Goal: Information Seeking & Learning: Understand process/instructions

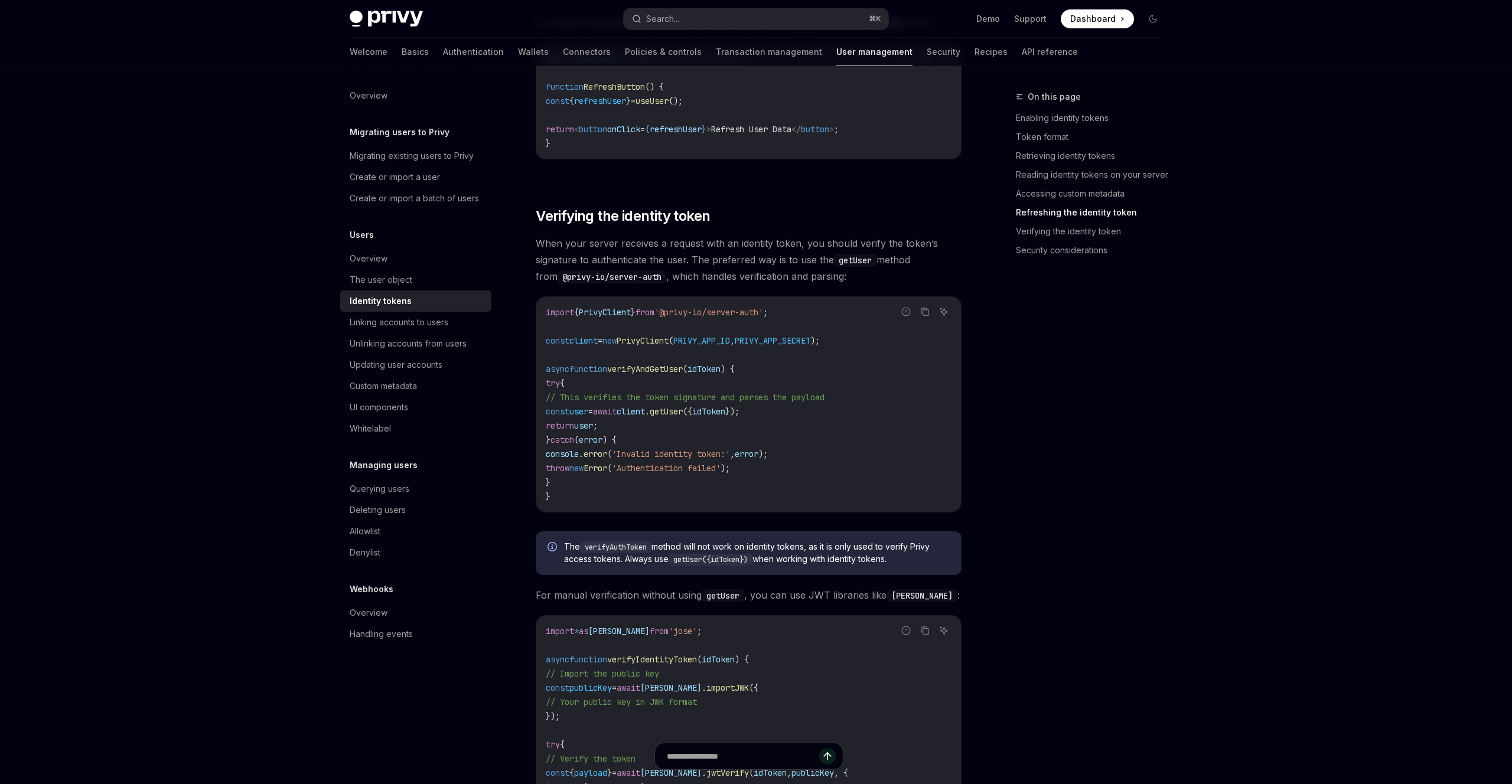
scroll to position [3064, 0]
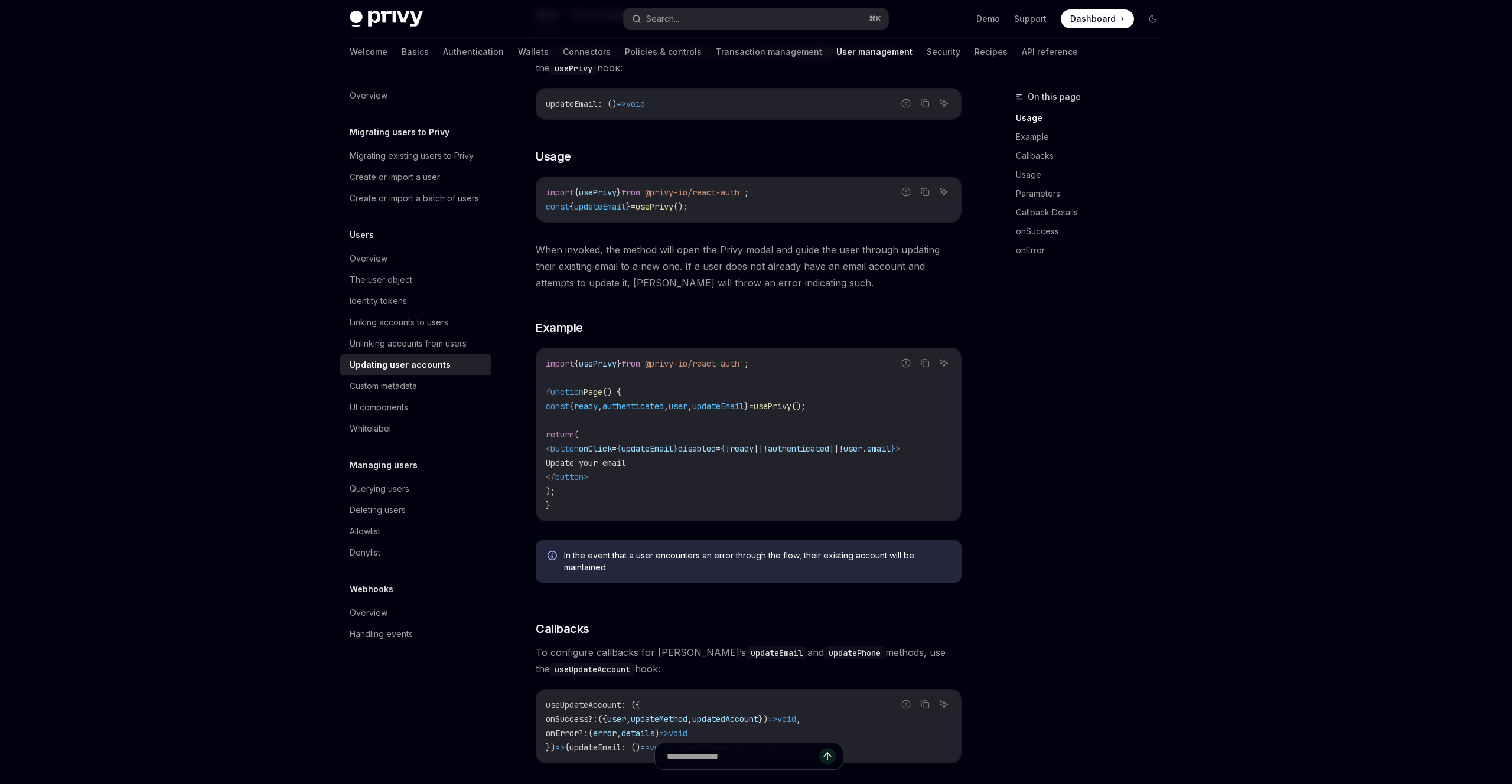
scroll to position [191, 0]
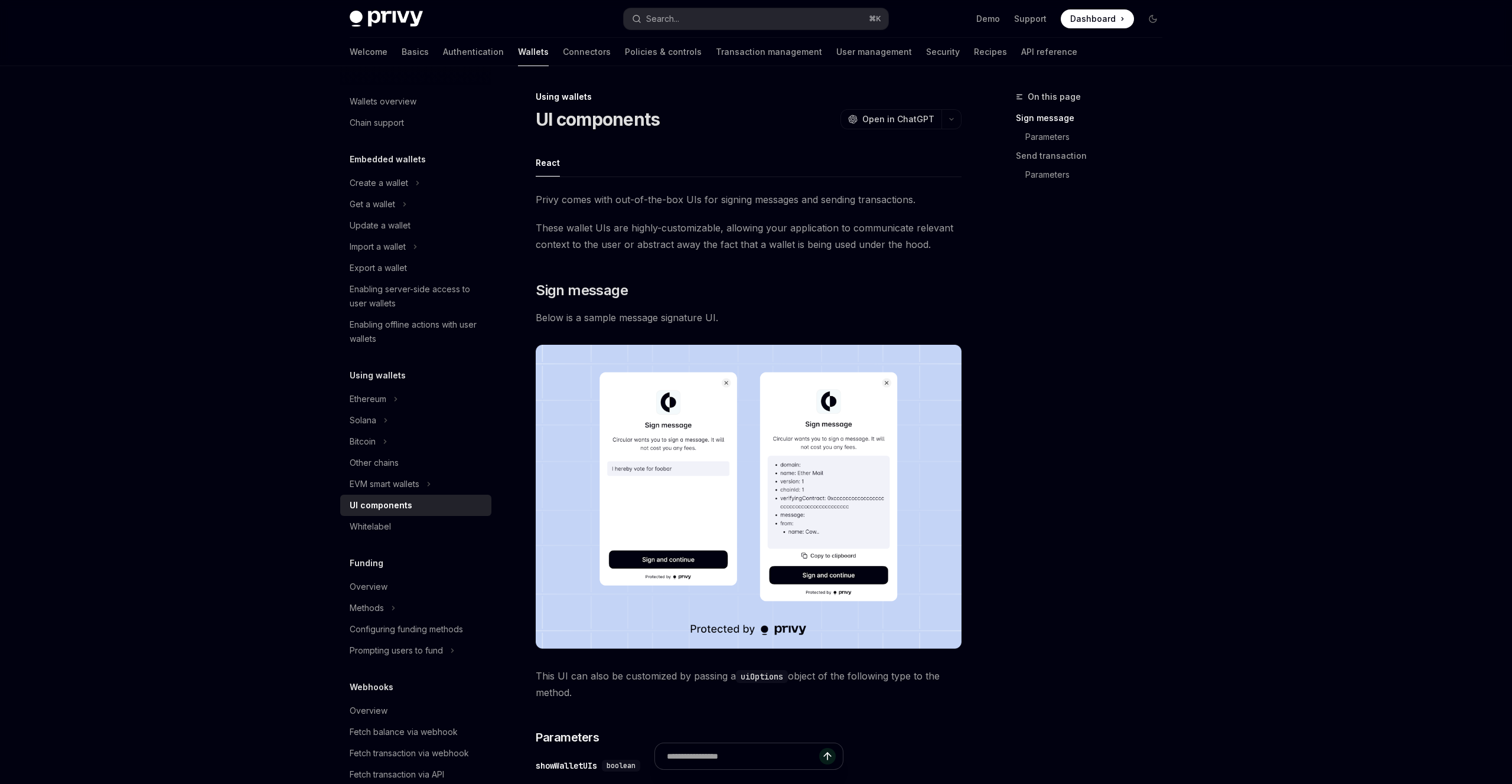
scroll to position [633, 0]
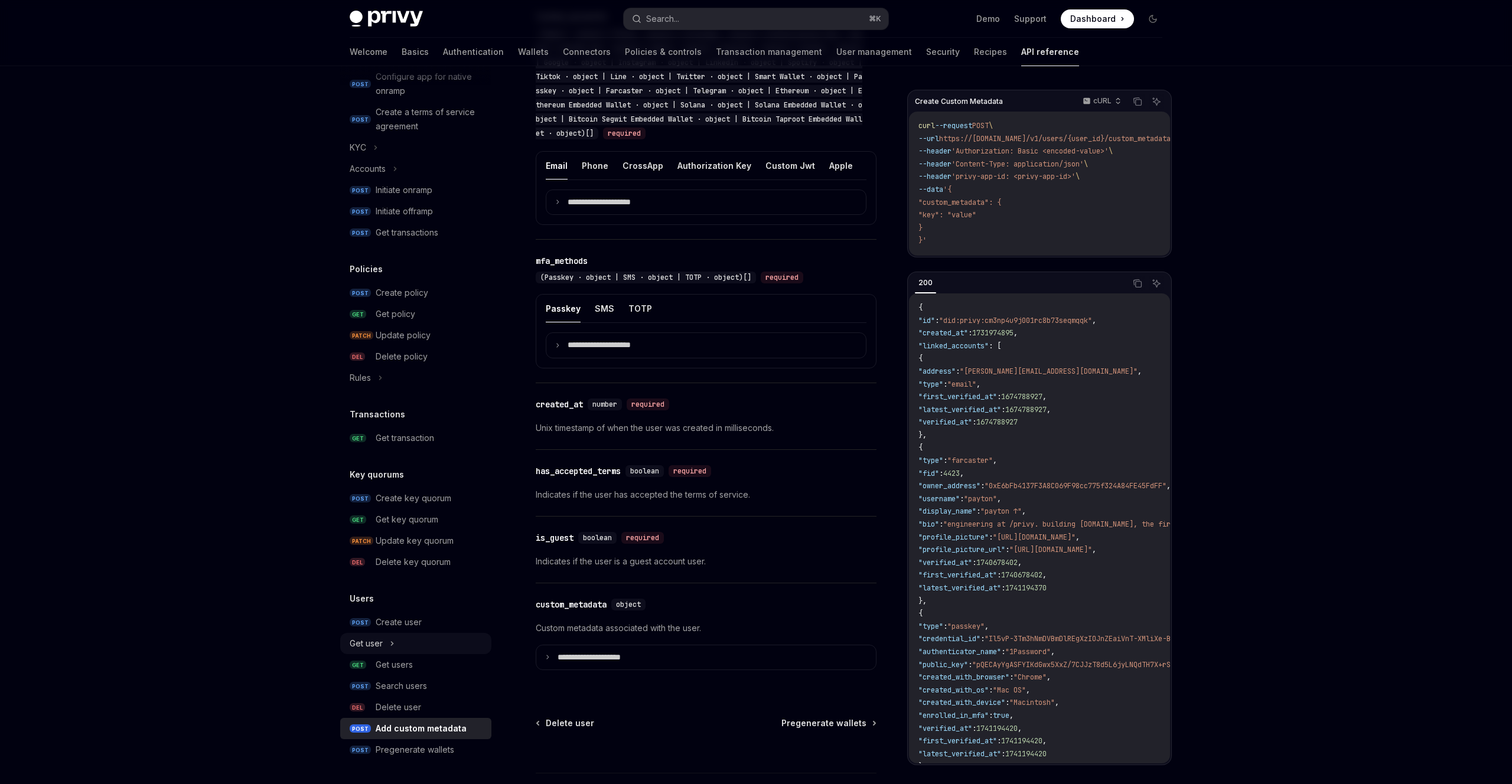
scroll to position [825, 0]
click at [406, 730] on div "Add custom metadata" at bounding box center [421, 729] width 91 height 14
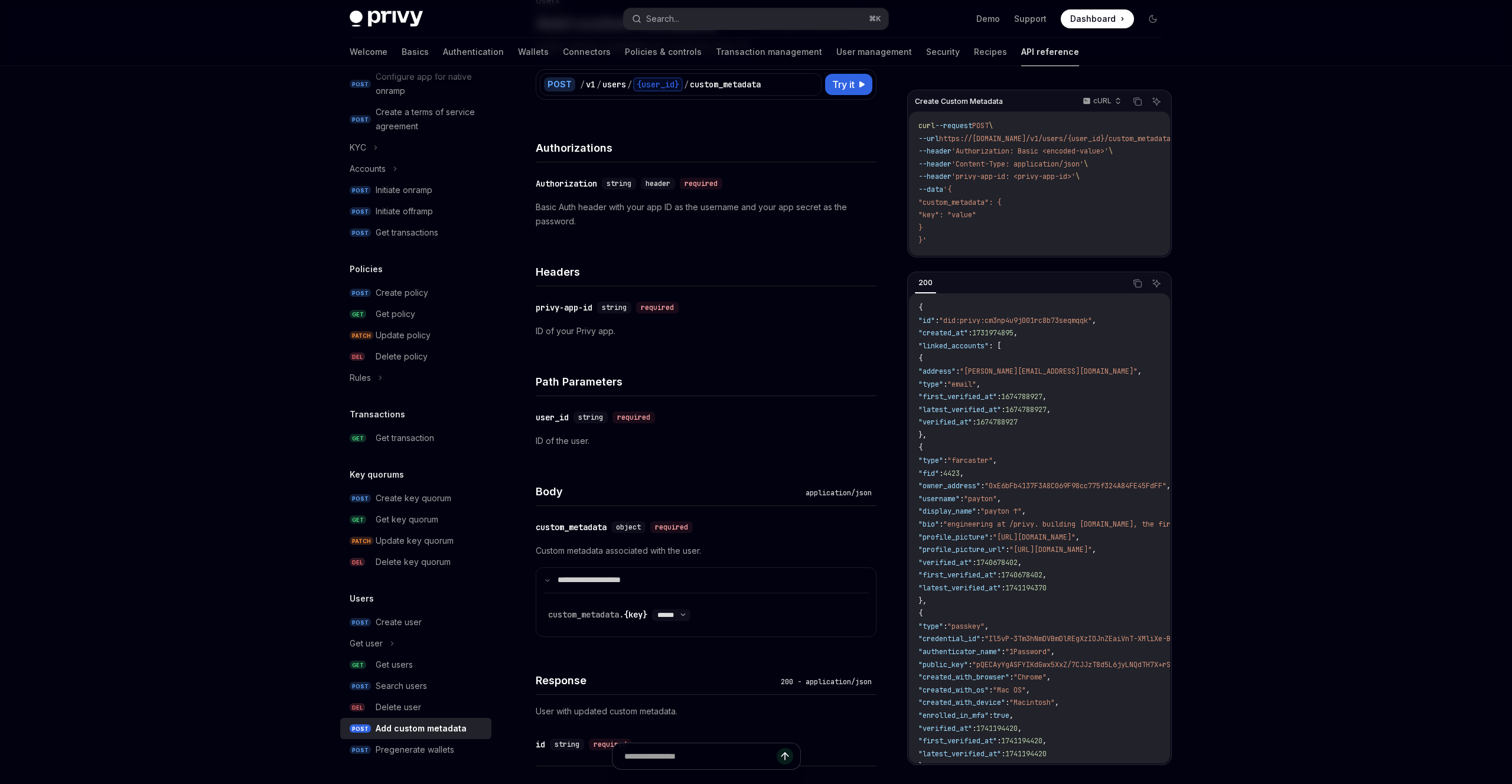
scroll to position [101, 0]
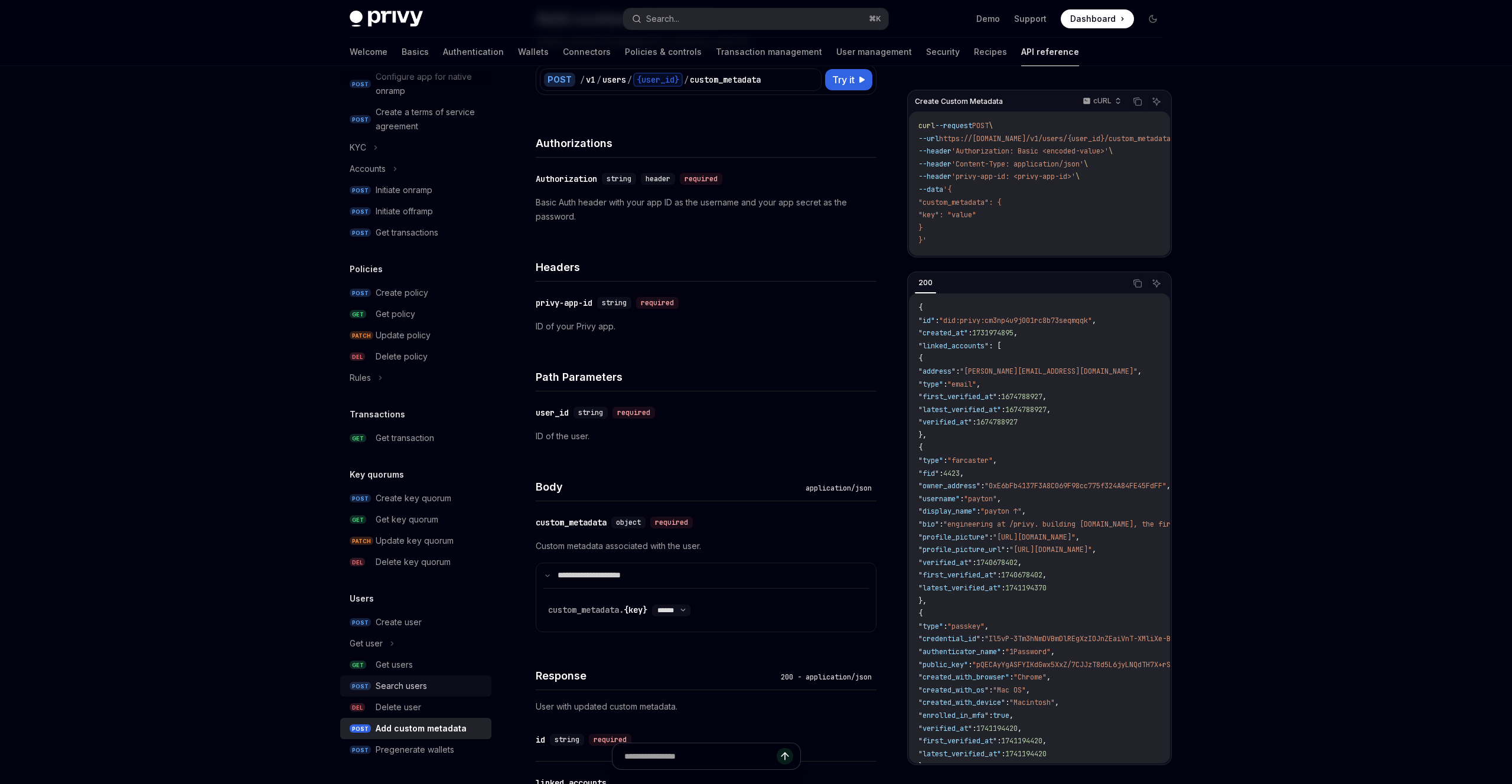
click at [394, 681] on div "Search users" at bounding box center [401, 686] width 51 height 14
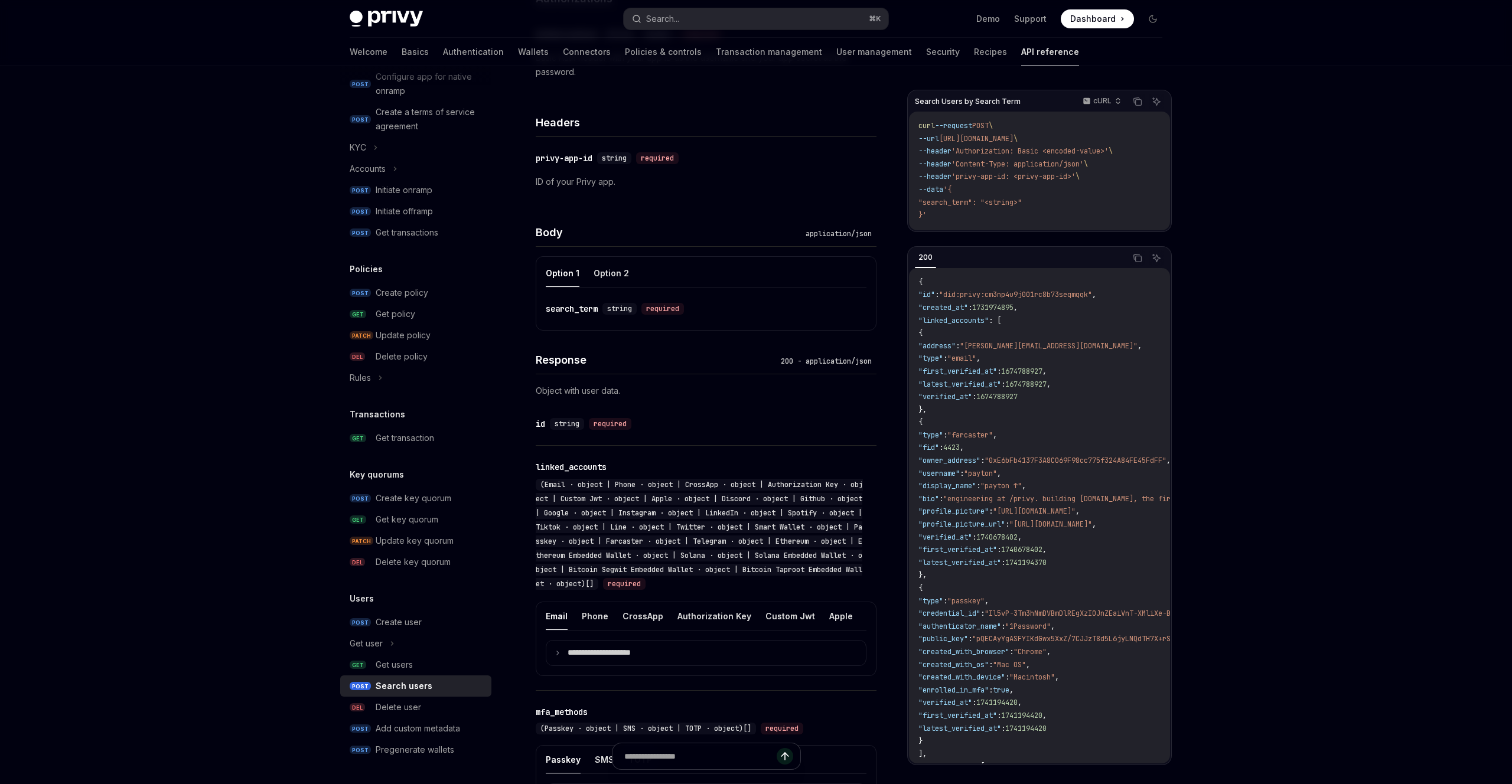
scroll to position [266, 0]
click at [609, 266] on button "Option 2" at bounding box center [611, 269] width 36 height 28
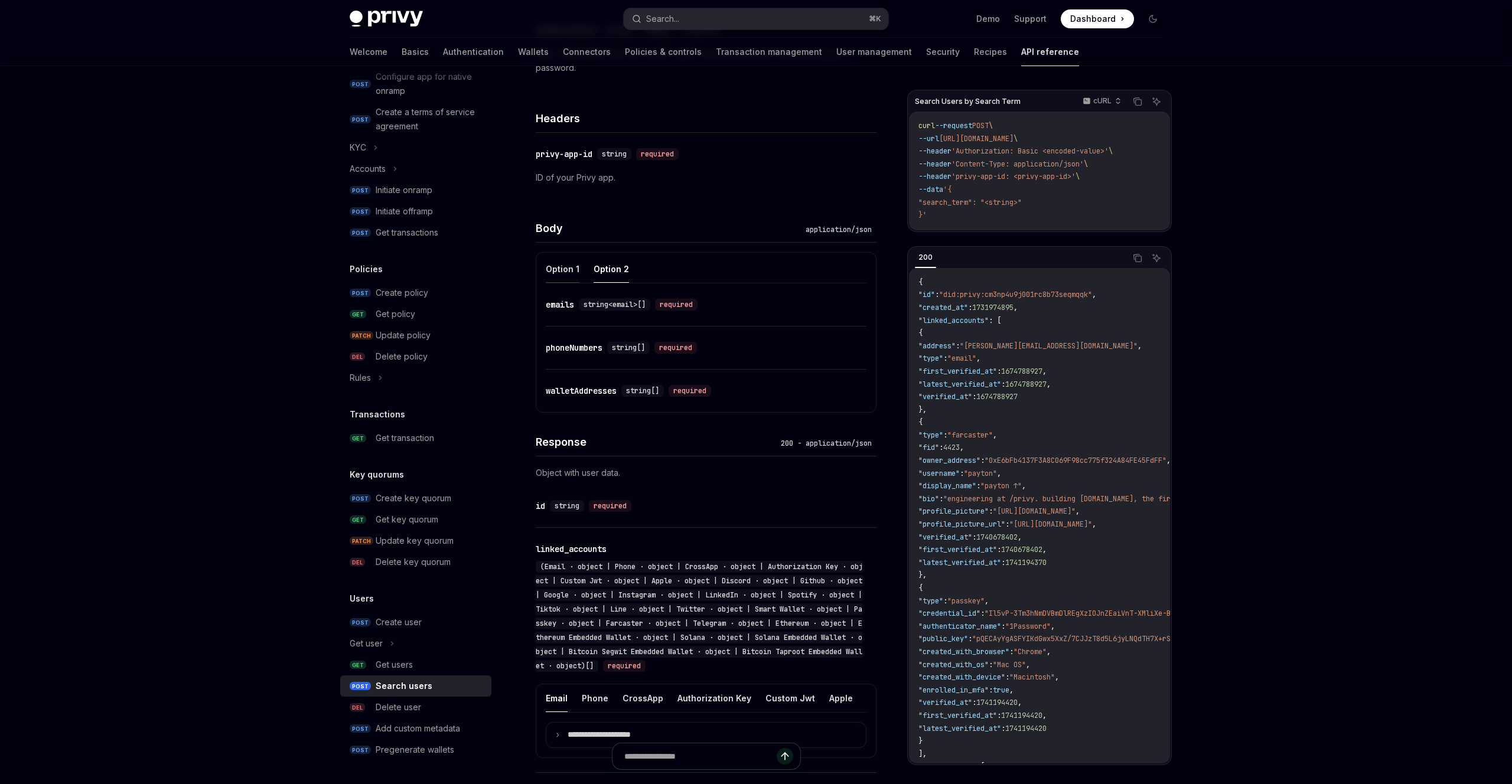
click at [566, 268] on button "Option 1" at bounding box center [563, 269] width 34 height 28
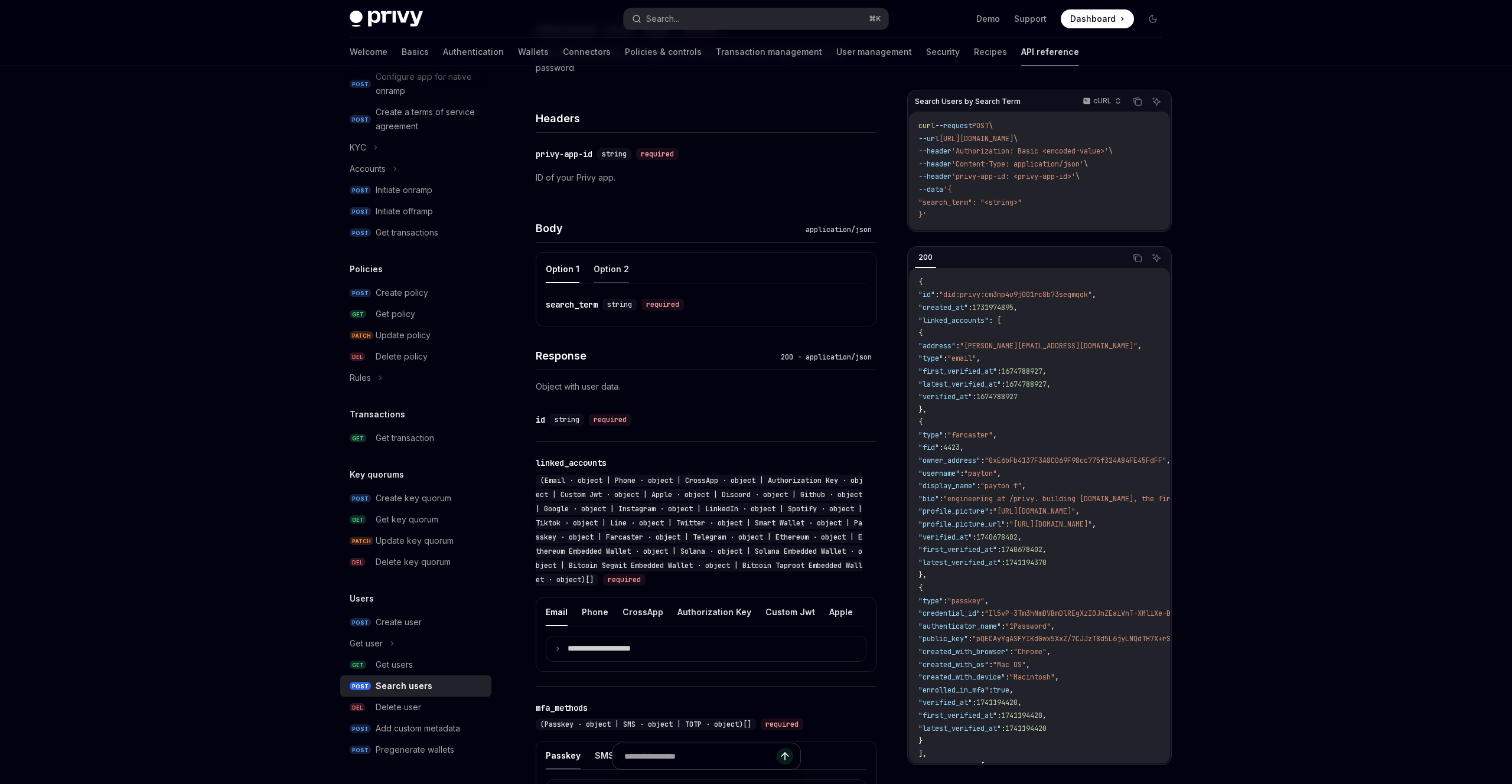
click at [603, 268] on button "Option 2" at bounding box center [611, 269] width 36 height 28
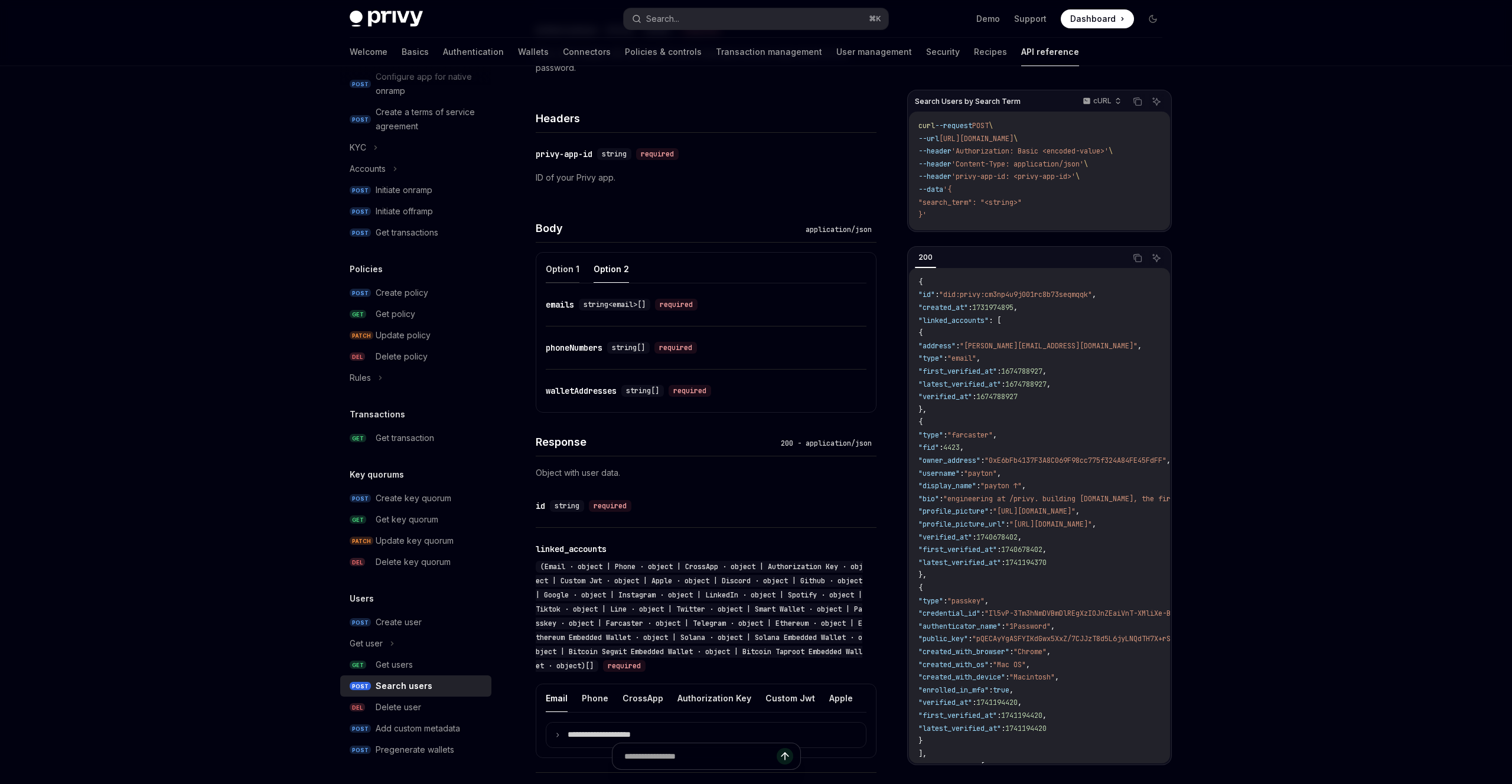
click at [573, 270] on button "Option 1" at bounding box center [563, 269] width 34 height 28
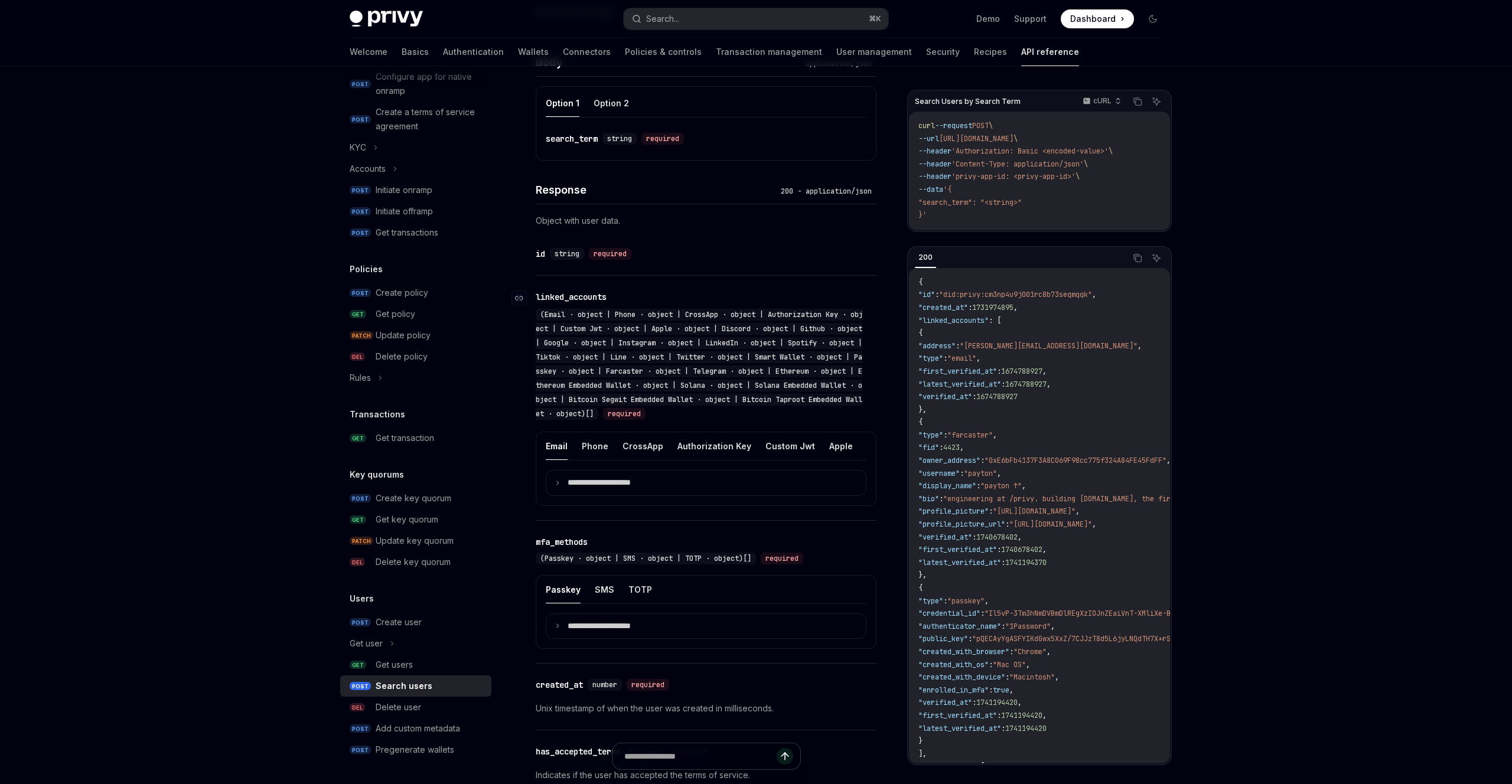
scroll to position [434, 0]
click at [602, 446] on button "Phone" at bounding box center [594, 445] width 26 height 28
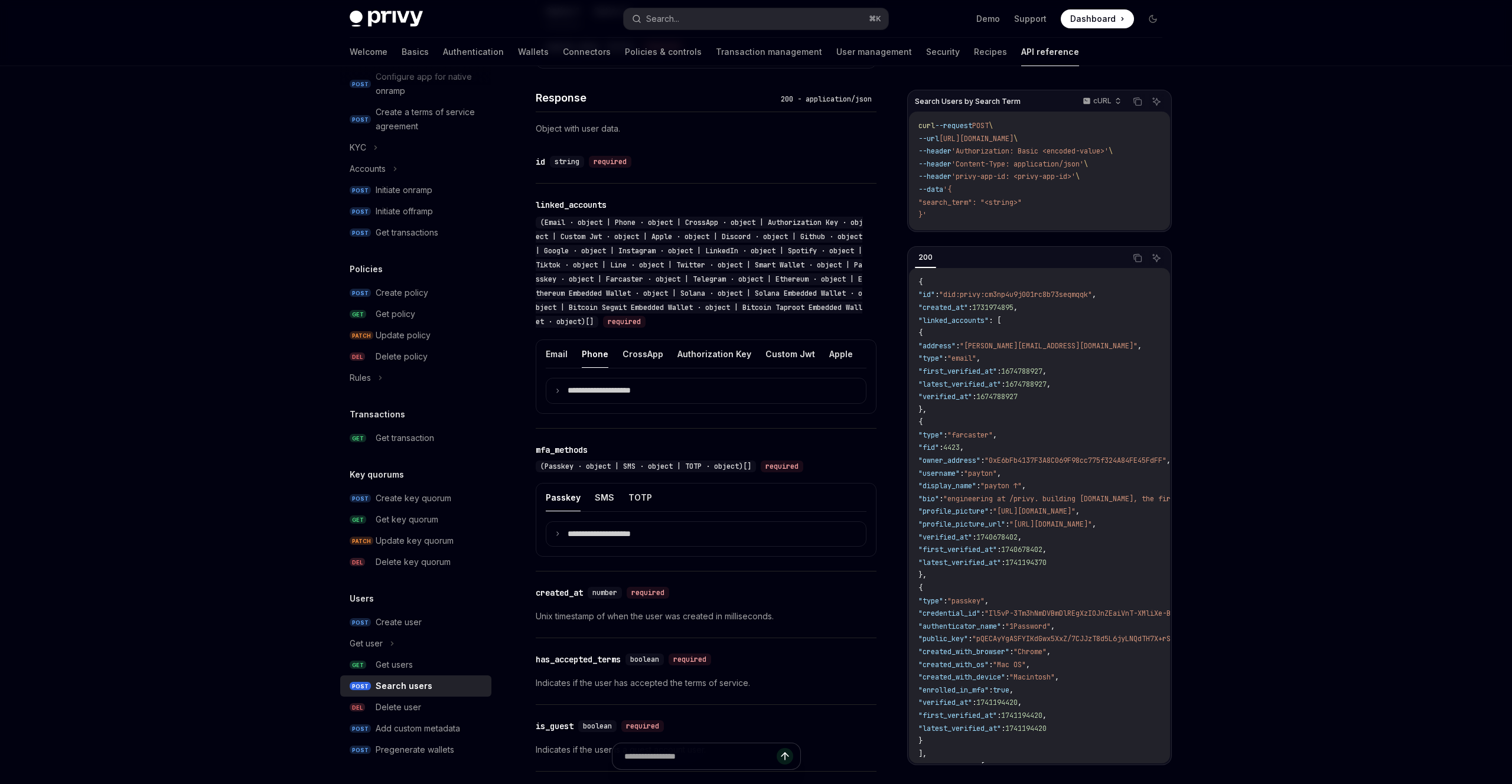
scroll to position [521, 0]
click at [595, 391] on p "**********" at bounding box center [608, 394] width 82 height 10
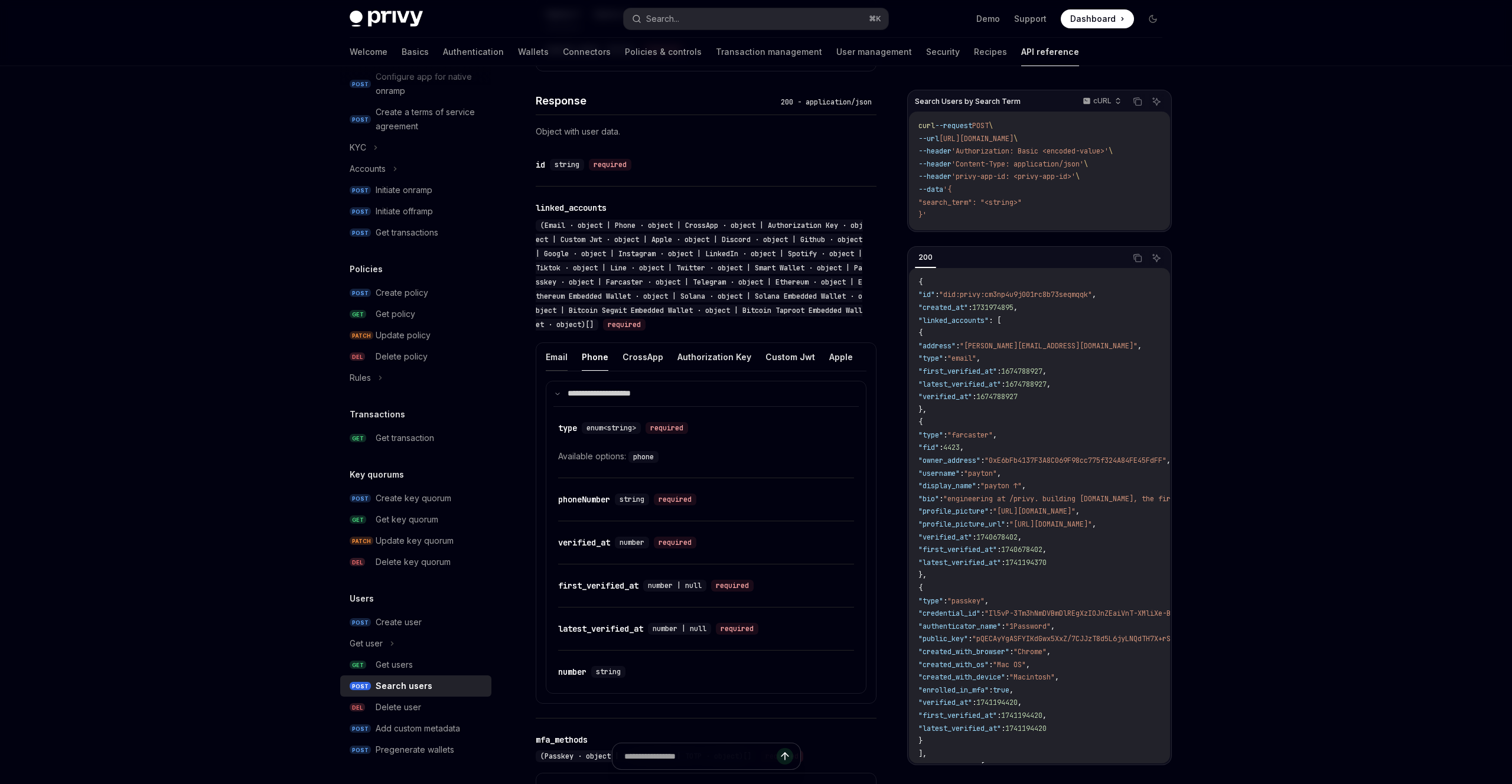
click at [563, 361] on button "Email" at bounding box center [557, 356] width 22 height 28
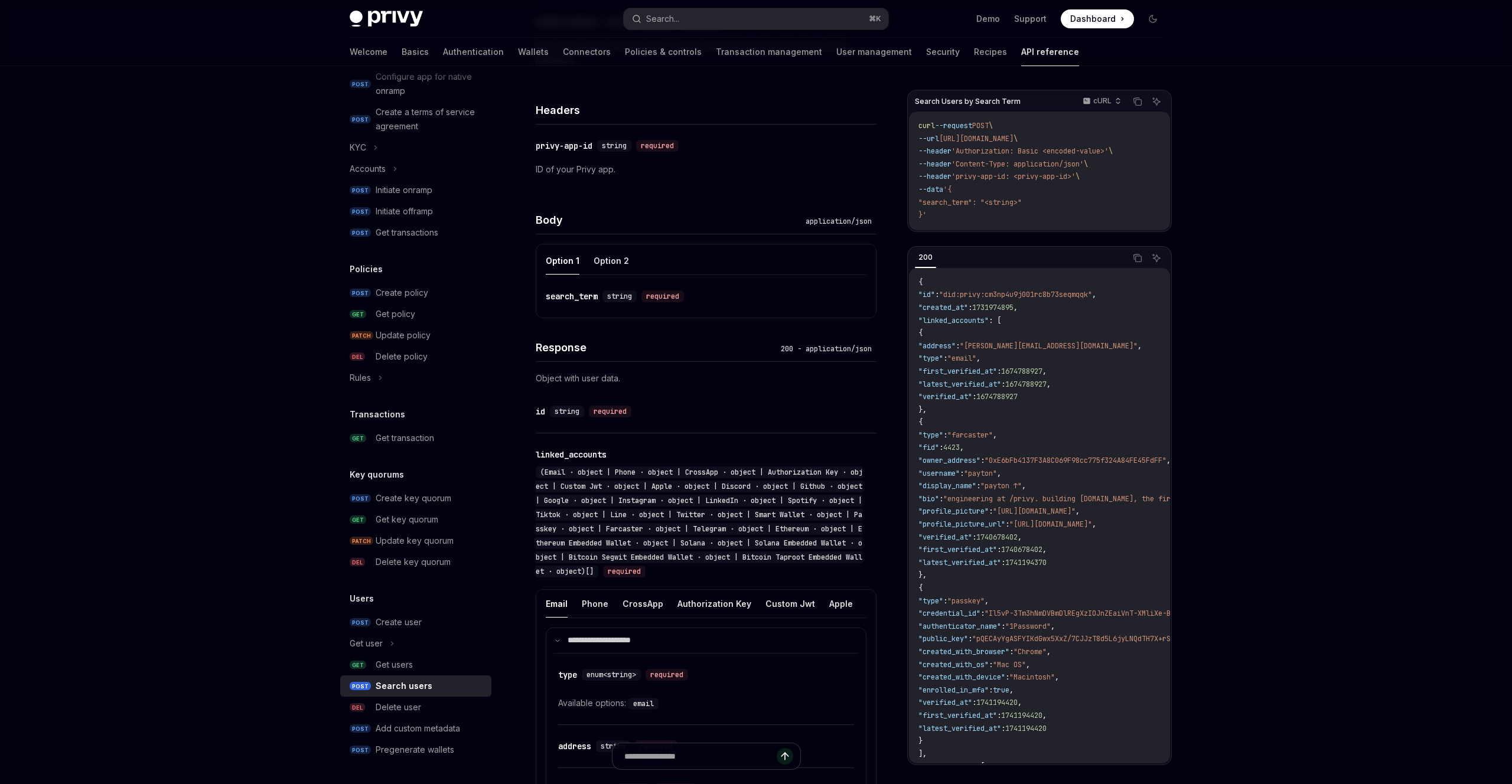
scroll to position [278, 0]
click at [605, 258] on button "Option 2" at bounding box center [611, 257] width 36 height 28
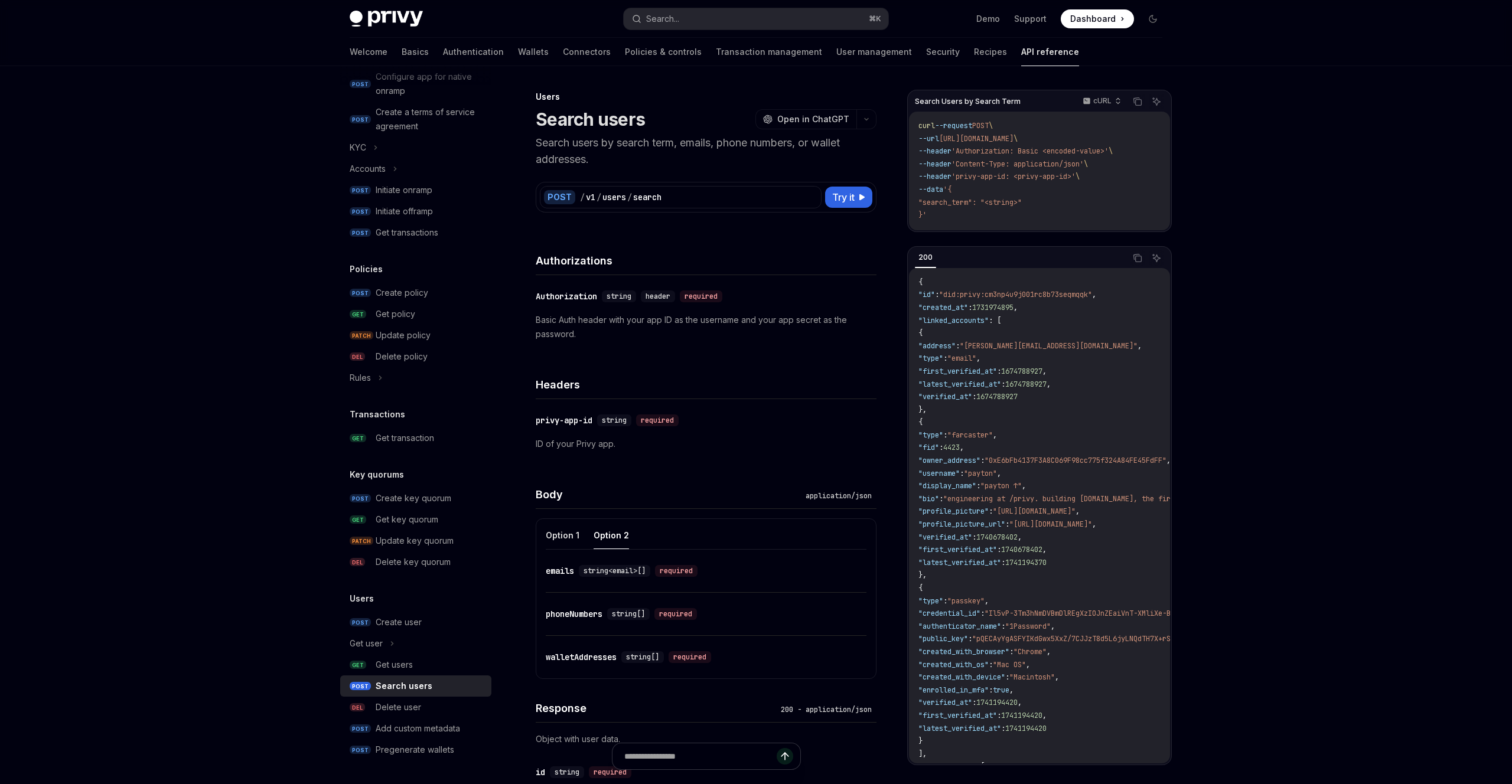
click at [573, 652] on div "walletAddresses" at bounding box center [581, 657] width 71 height 12
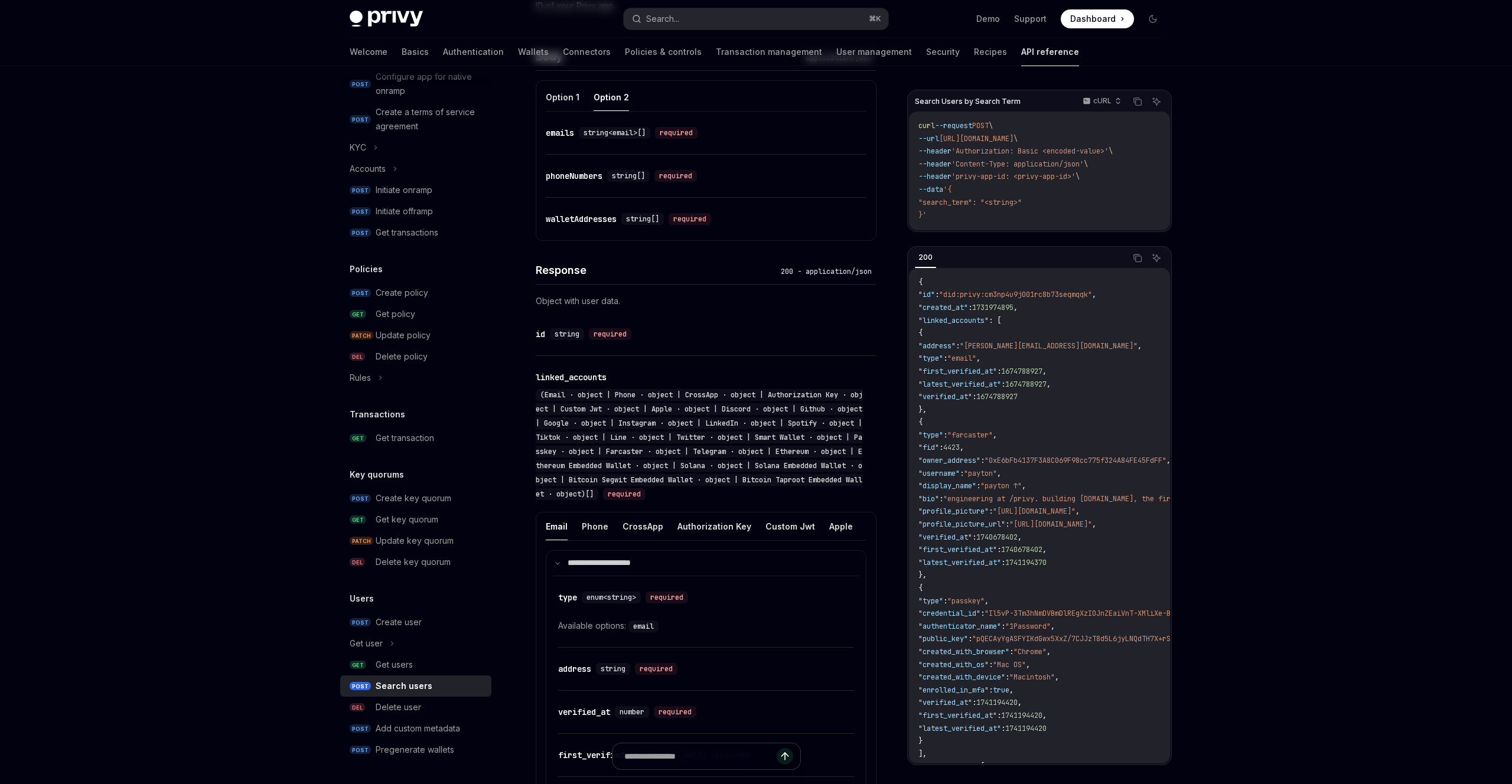
click at [573, 652] on div "**********" at bounding box center [706, 542] width 341 height 1497
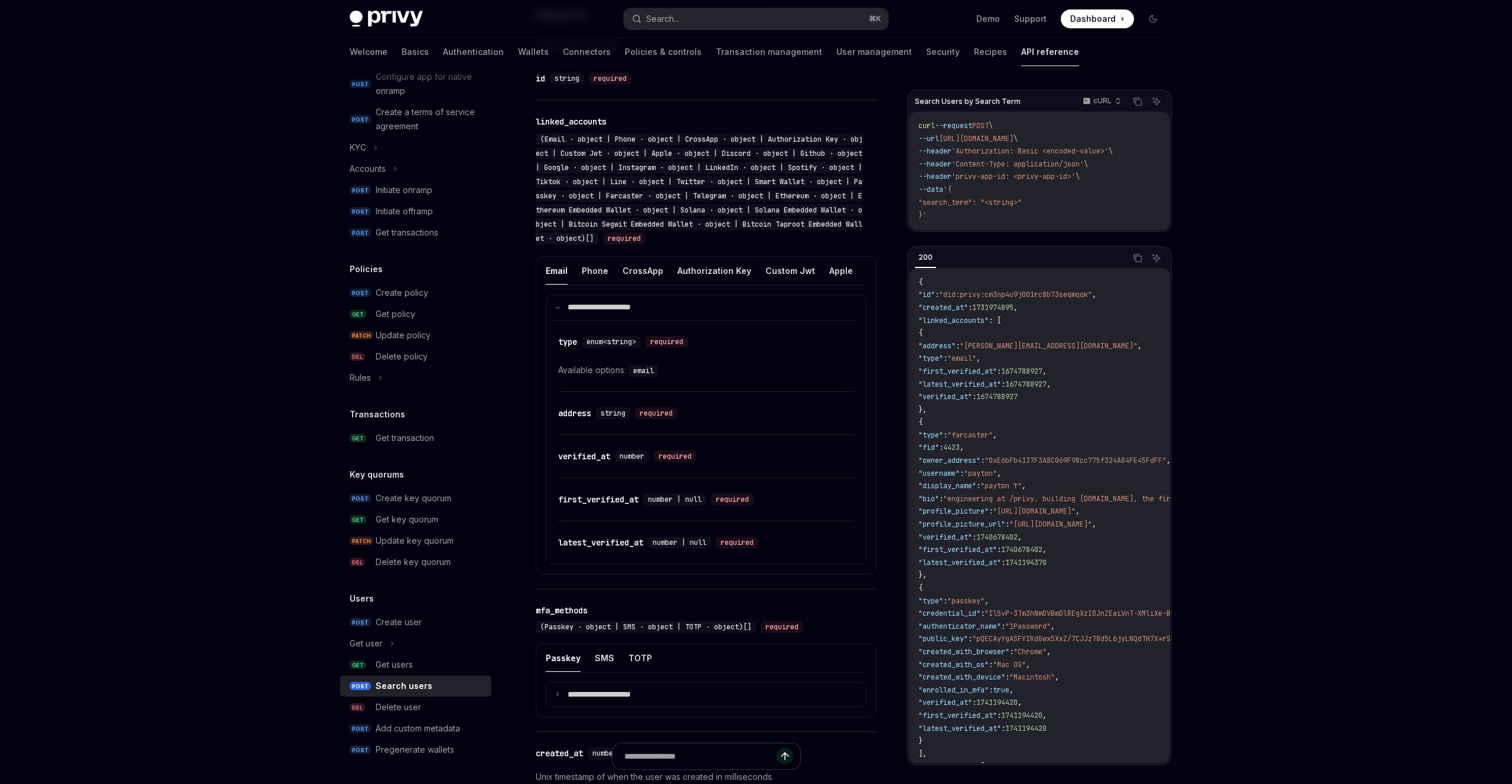
scroll to position [699, 0]
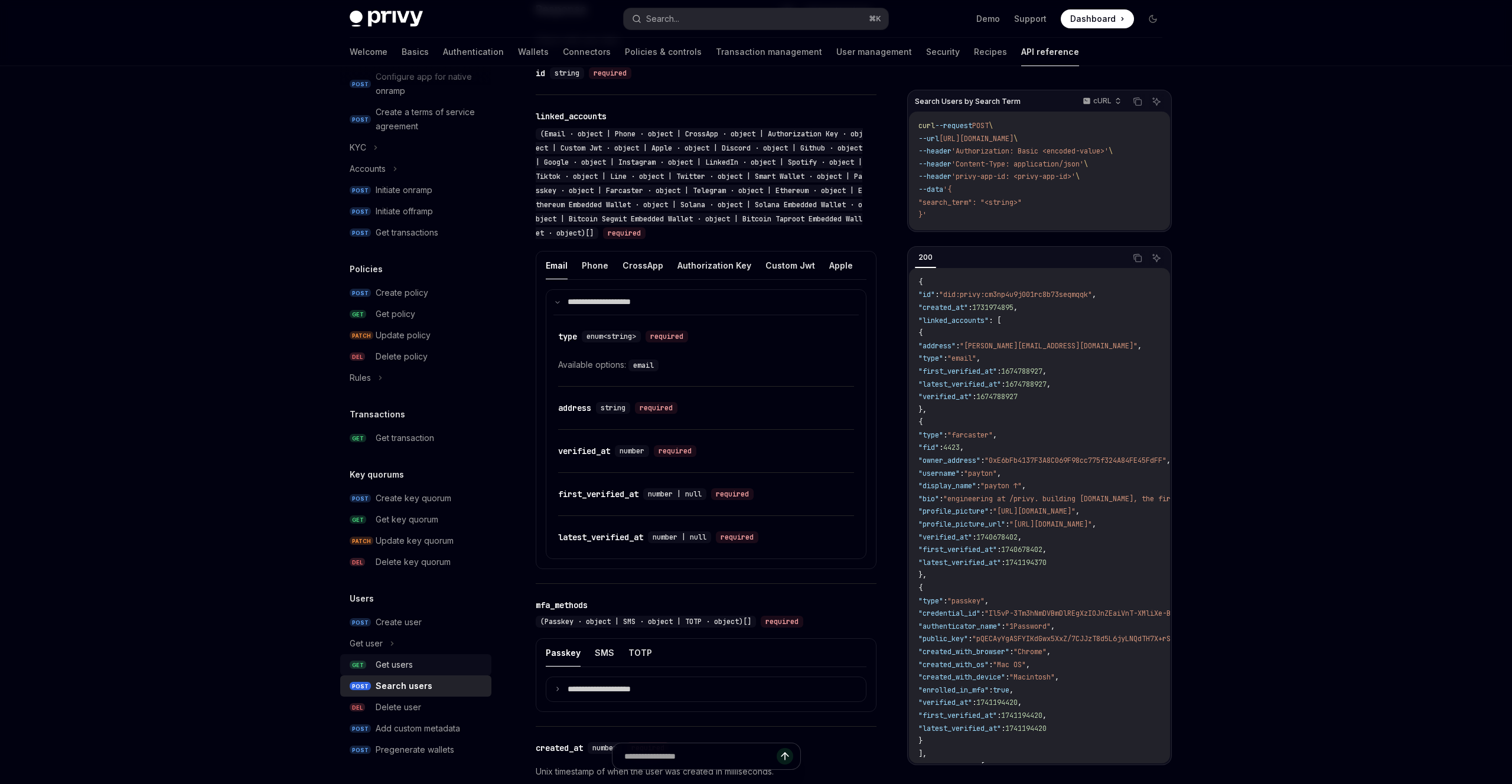
click at [399, 664] on div "Get users" at bounding box center [395, 665] width 37 height 14
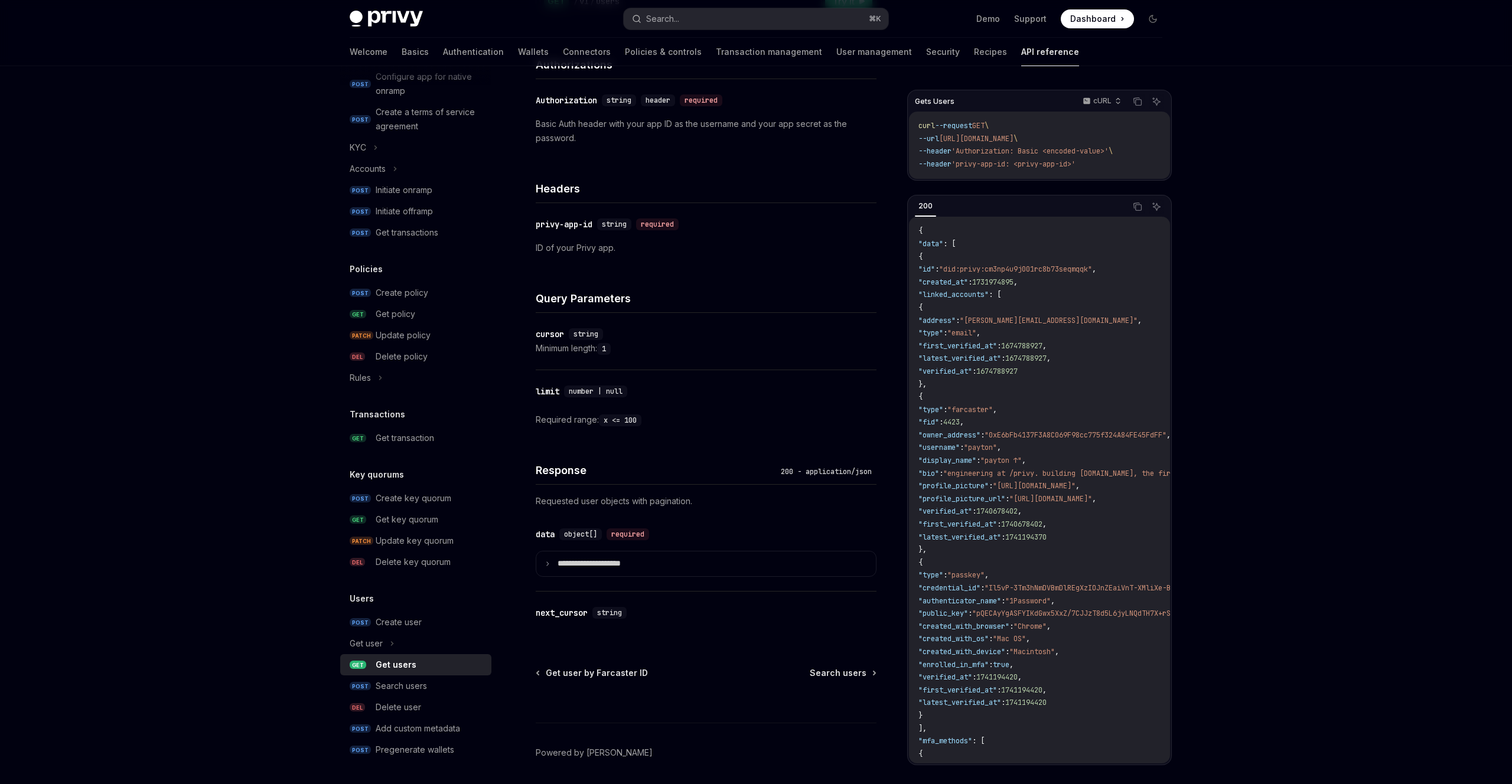
scroll to position [220, 0]
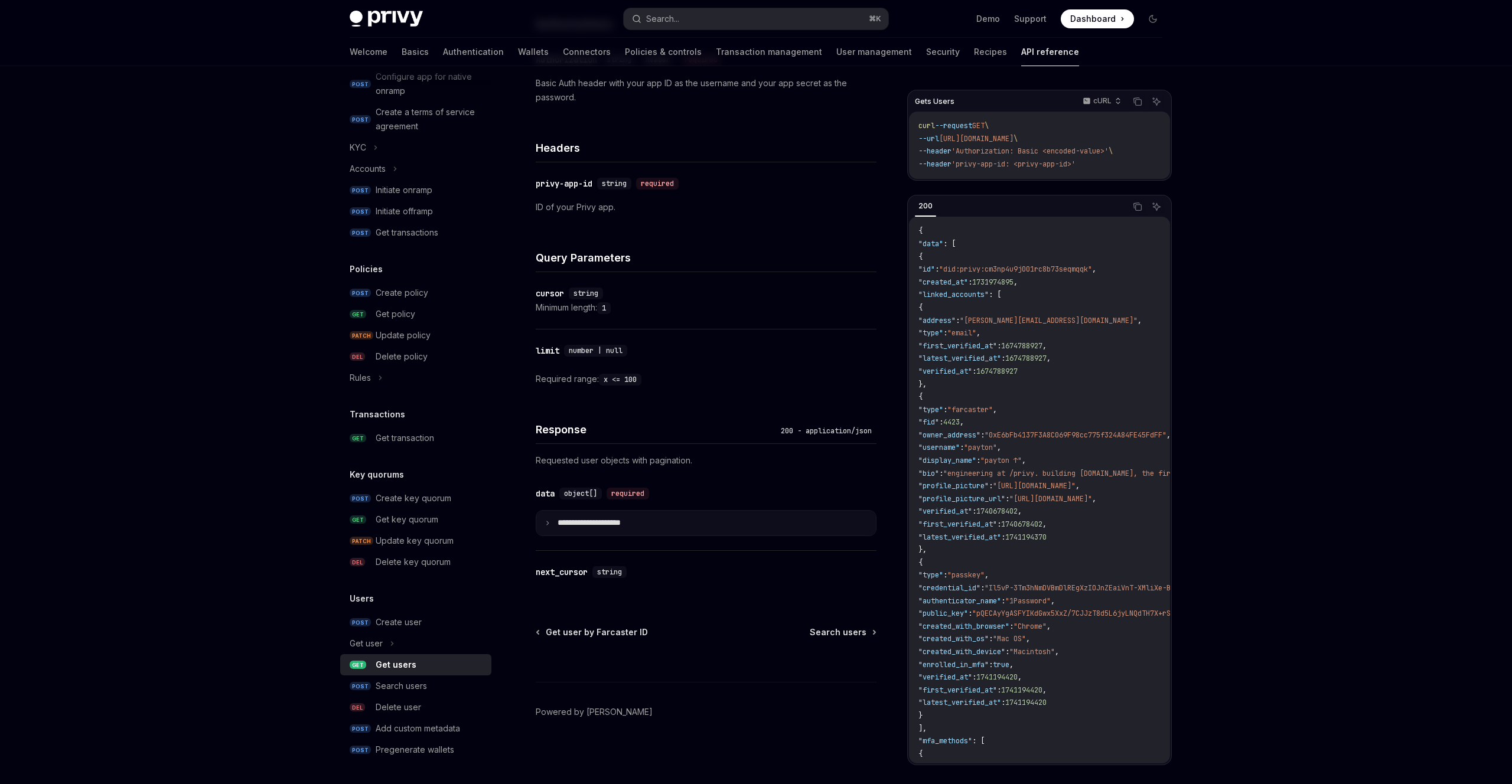
click at [599, 528] on p "**********" at bounding box center [599, 523] width 82 height 10
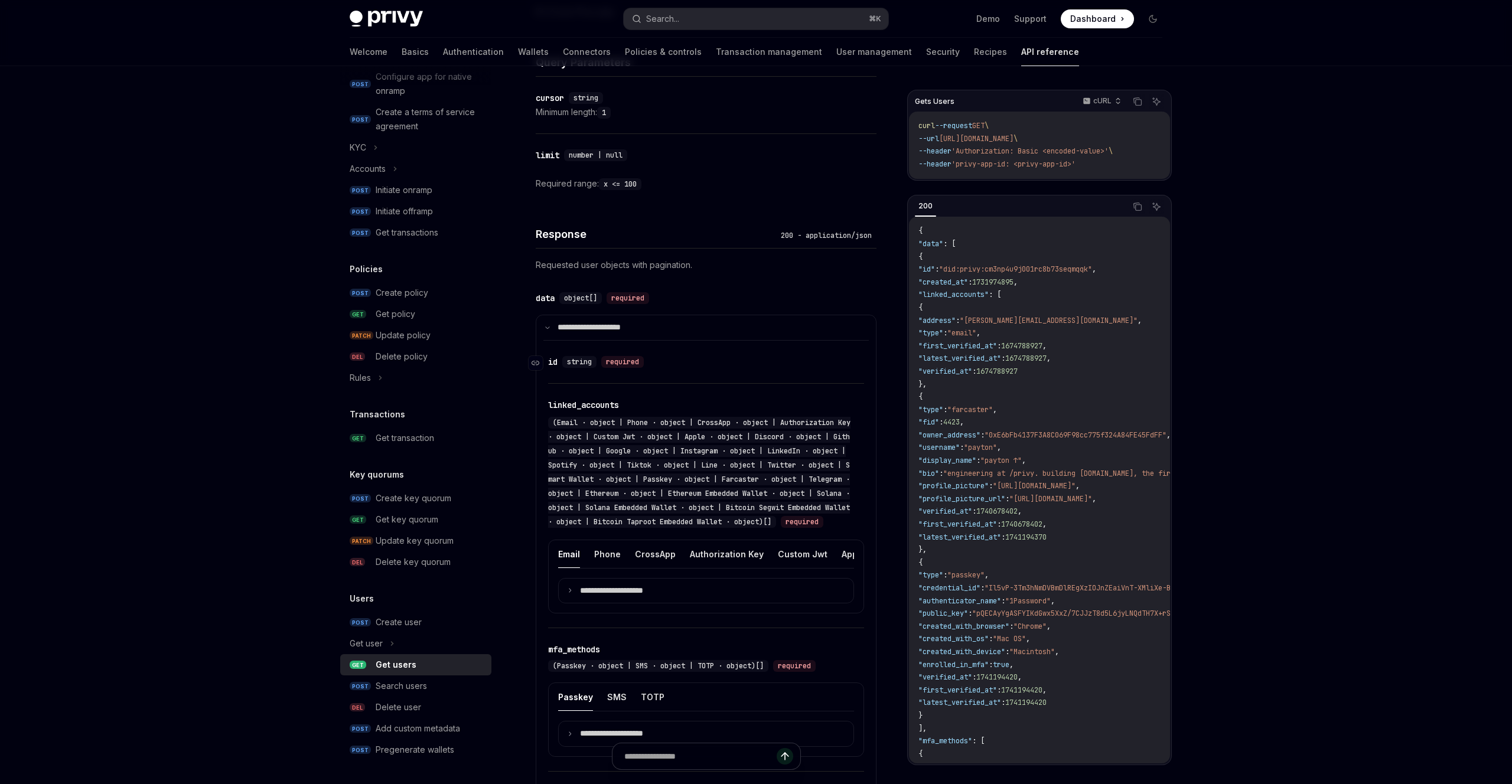
scroll to position [419, 0]
click at [585, 328] on p "**********" at bounding box center [597, 324] width 78 height 10
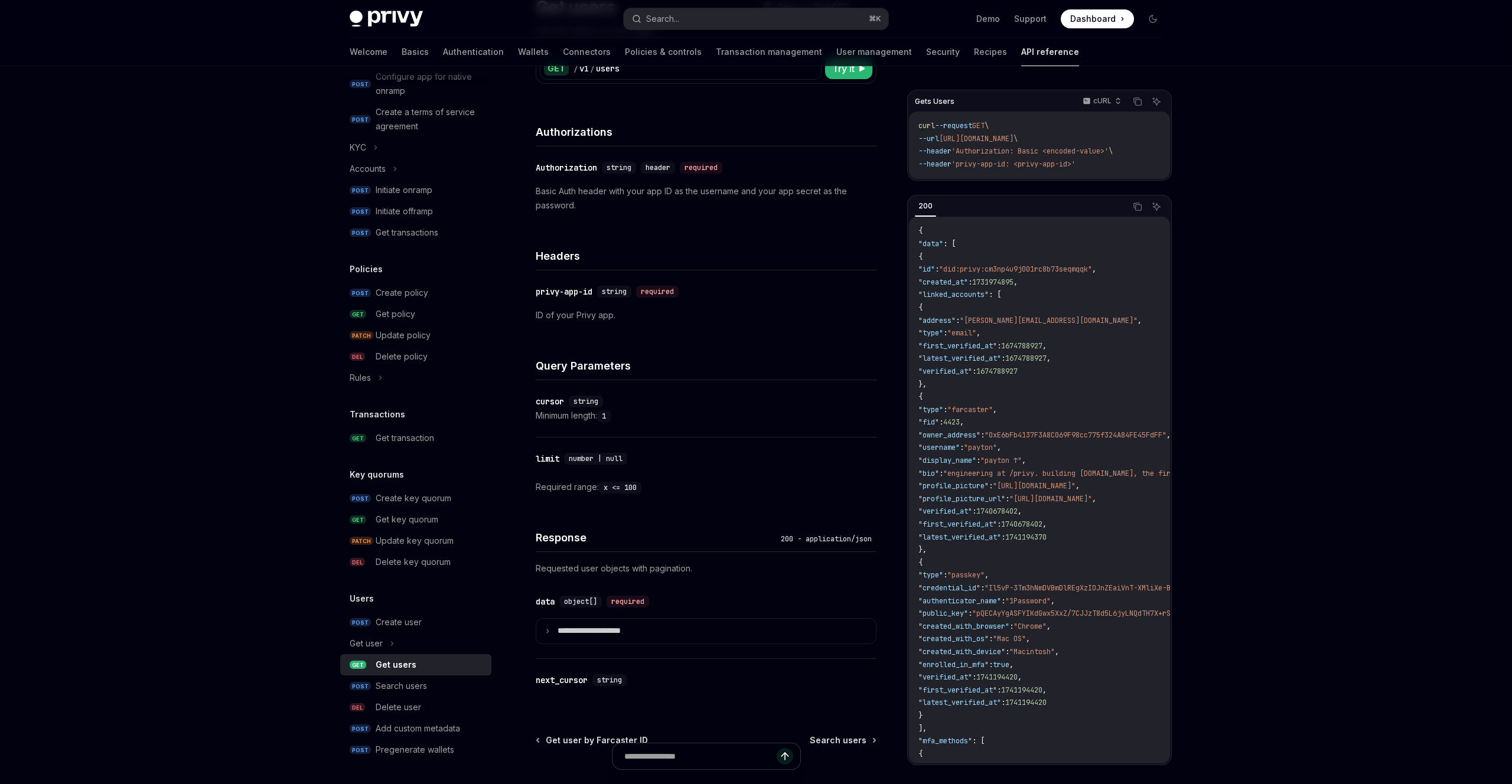
scroll to position [117, 0]
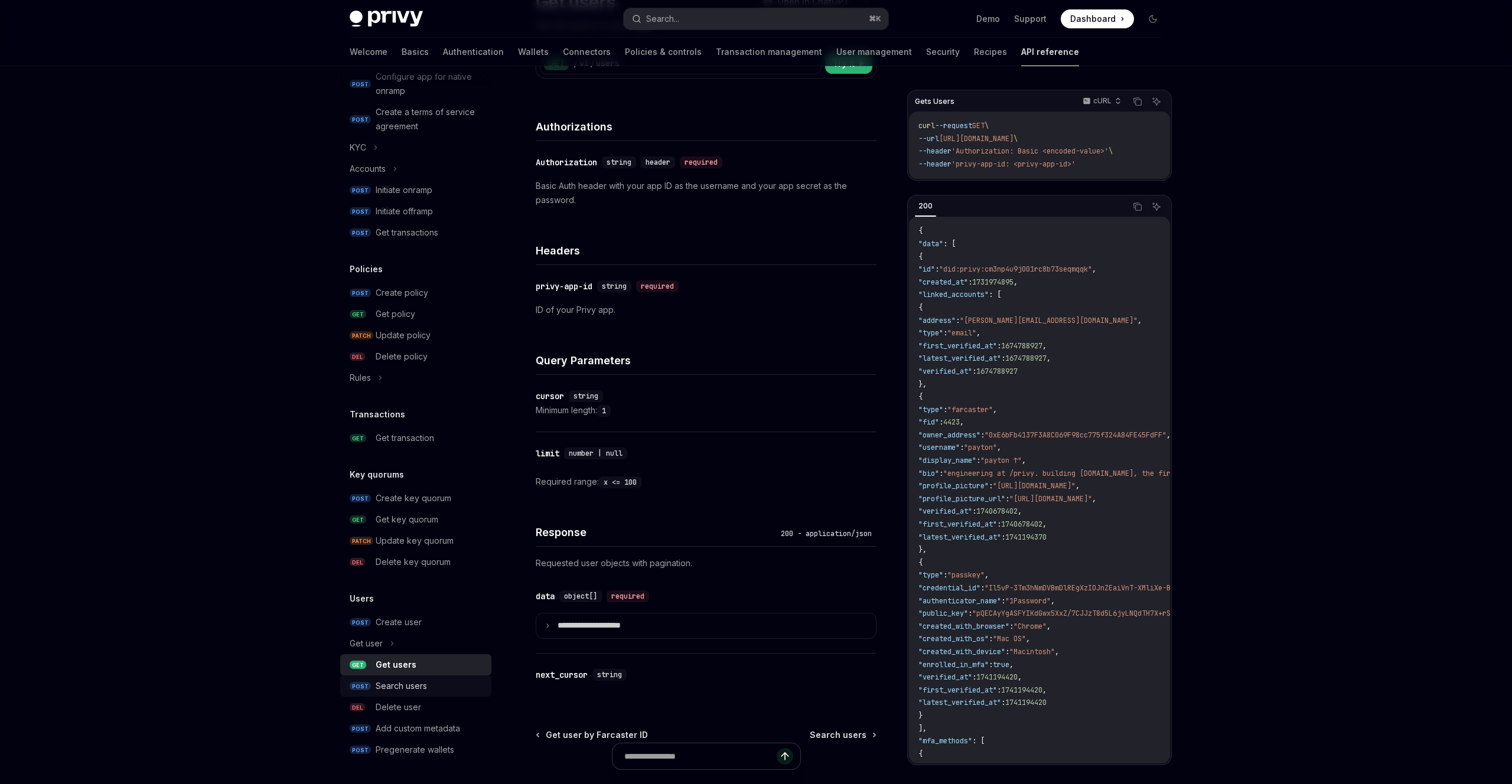
click at [411, 692] on div "Search users" at bounding box center [401, 686] width 51 height 14
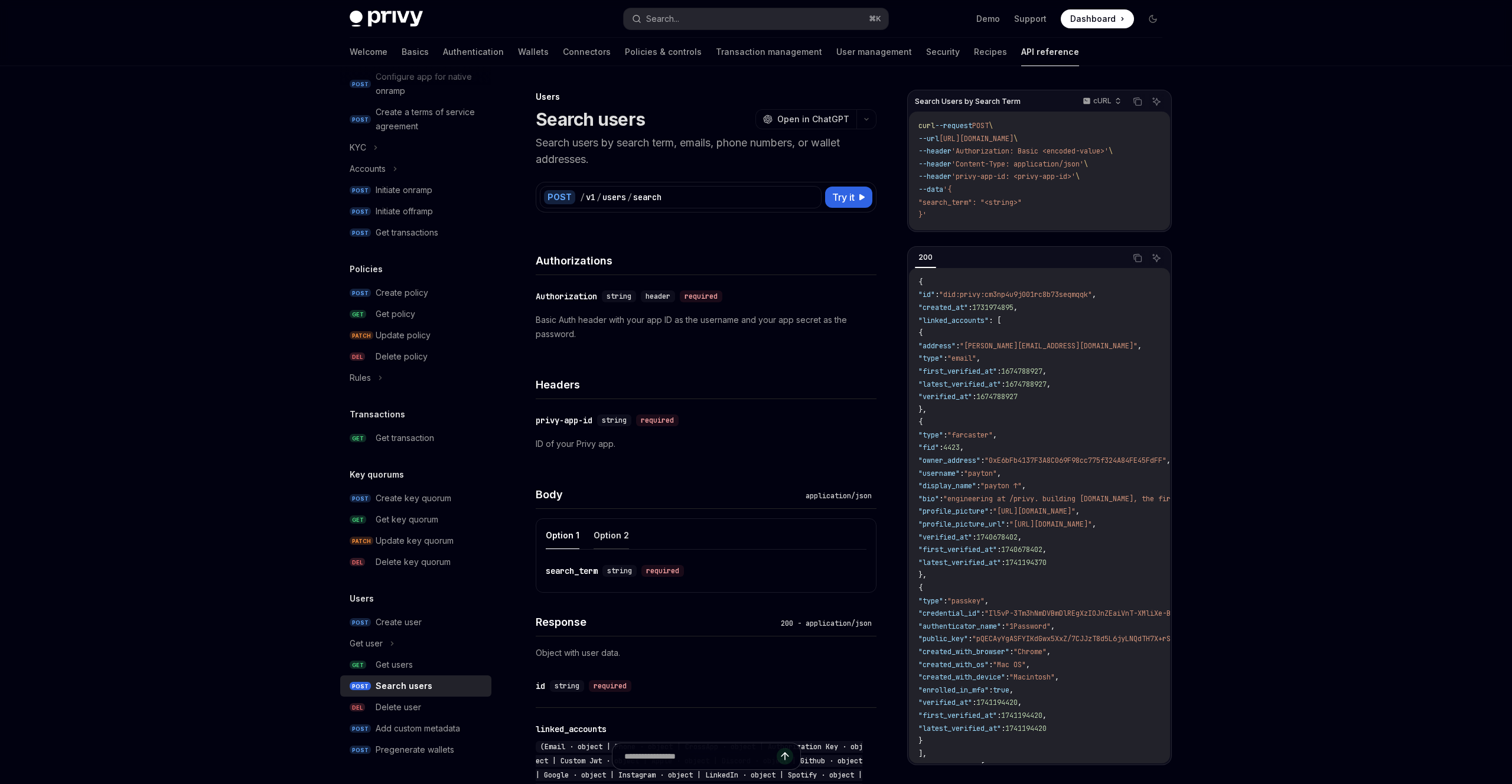
click at [614, 537] on button "Option 2" at bounding box center [611, 535] width 36 height 28
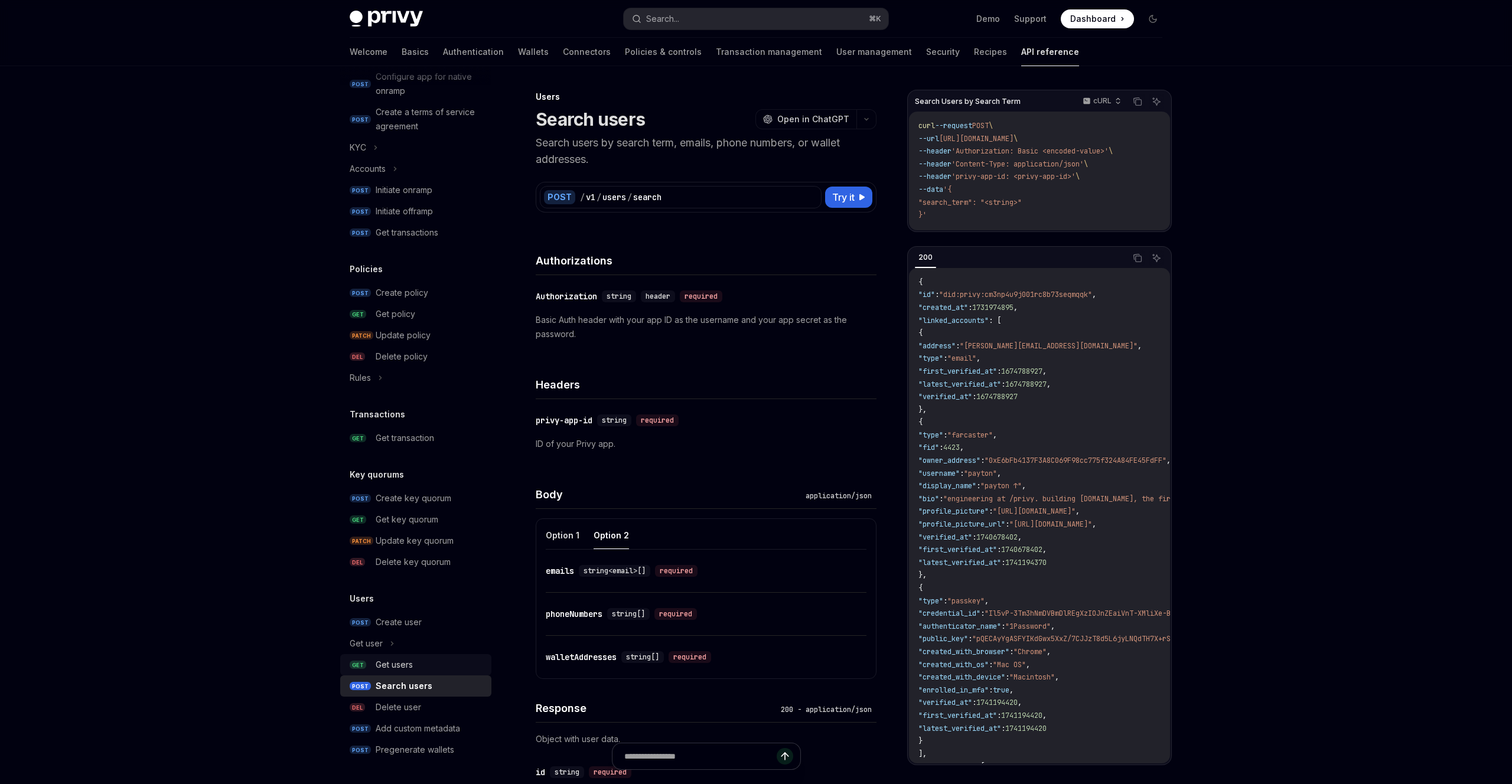
click at [418, 671] on div "Get users" at bounding box center [430, 665] width 109 height 14
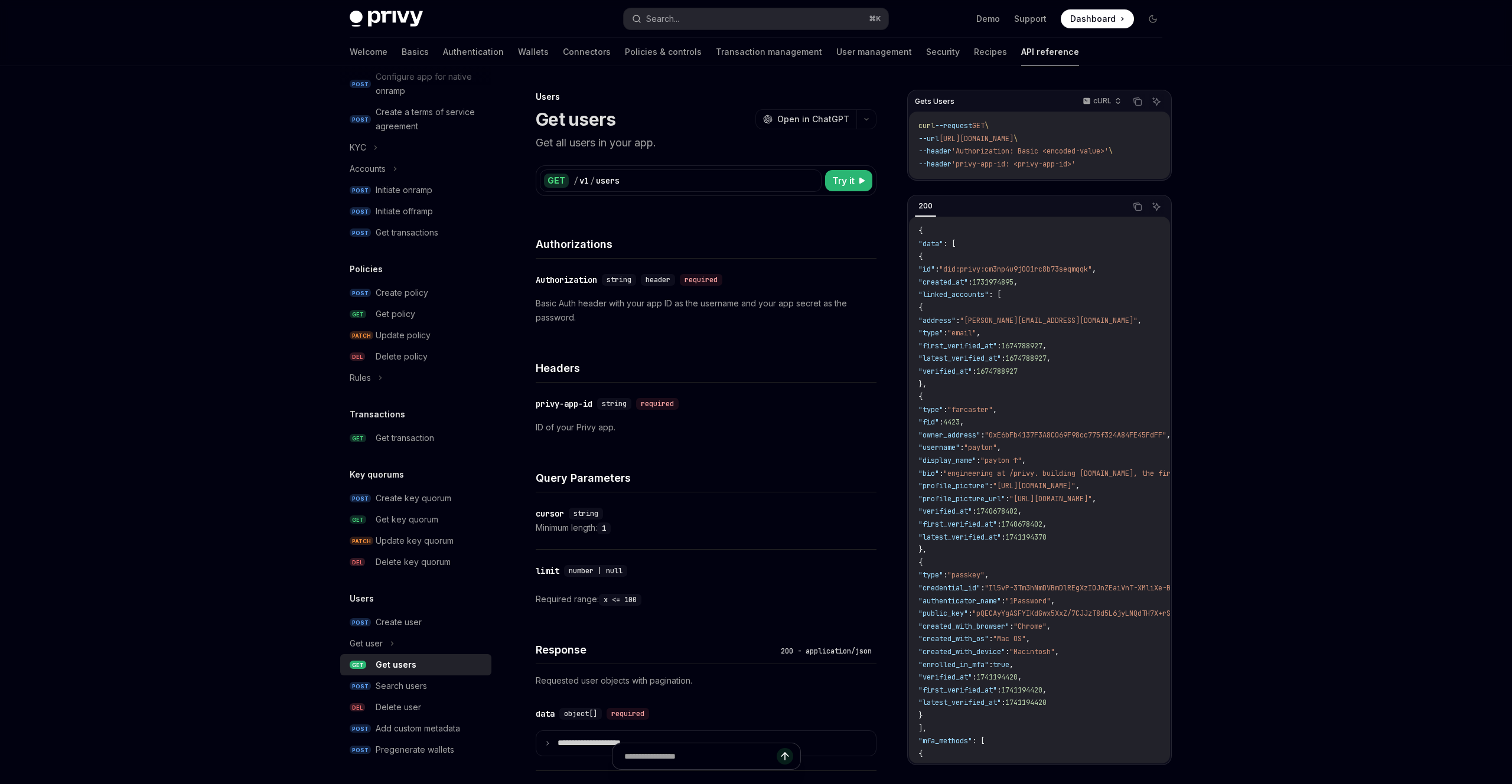
type textarea "*"
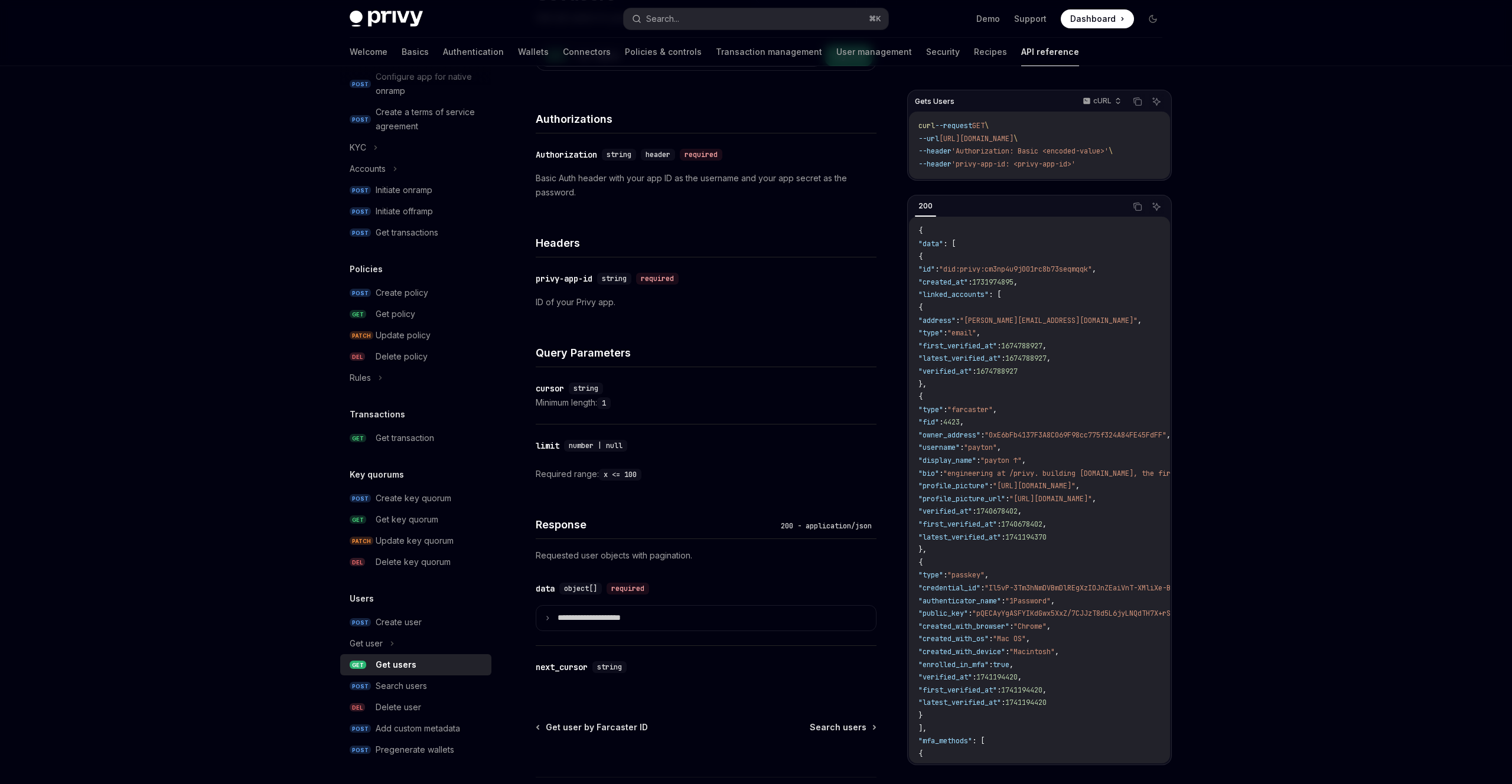
scroll to position [117, 0]
